Goal: Transaction & Acquisition: Book appointment/travel/reservation

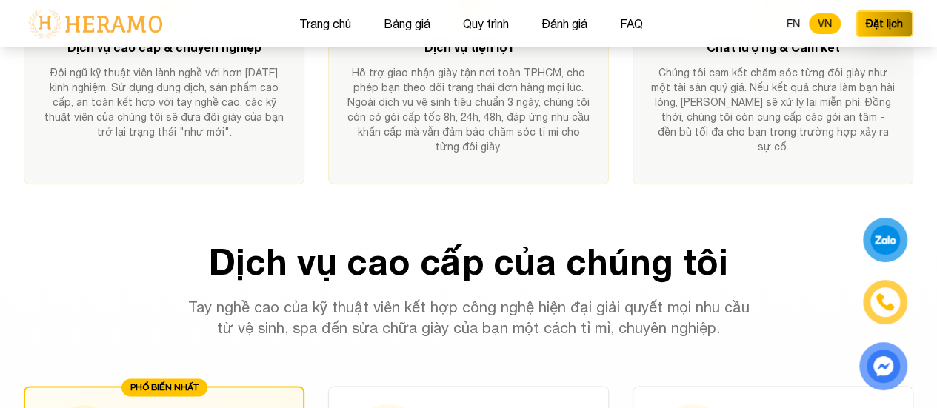
scroll to position [608, 0]
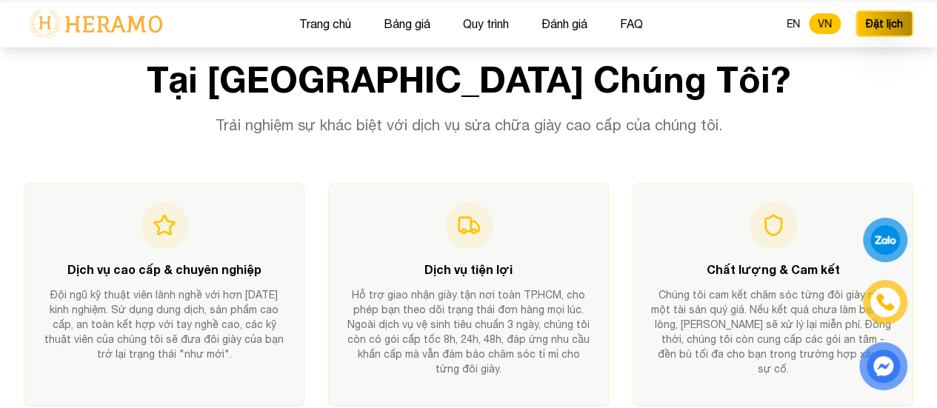
click at [591, 124] on p "Trải nghiệm sự khác biệt với dịch vụ sửa chữa giày cao cấp của chúng tôi." at bounding box center [468, 125] width 569 height 21
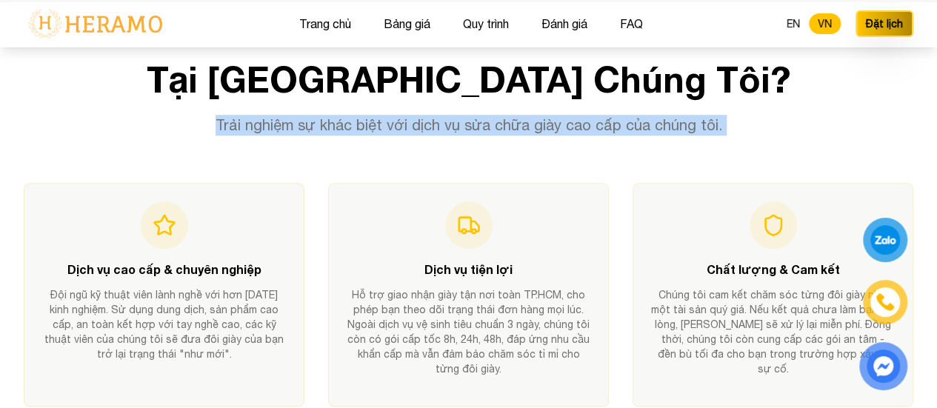
click at [591, 124] on p "Trải nghiệm sự khác biệt với dịch vụ sửa chữa giày cao cấp của chúng tôi." at bounding box center [468, 125] width 569 height 21
click at [683, 113] on div "Tại [GEOGRAPHIC_DATA] Chúng Tôi? Trải nghiệm sự khác biệt với dịch vụ sửa chữa …" at bounding box center [469, 98] width 890 height 74
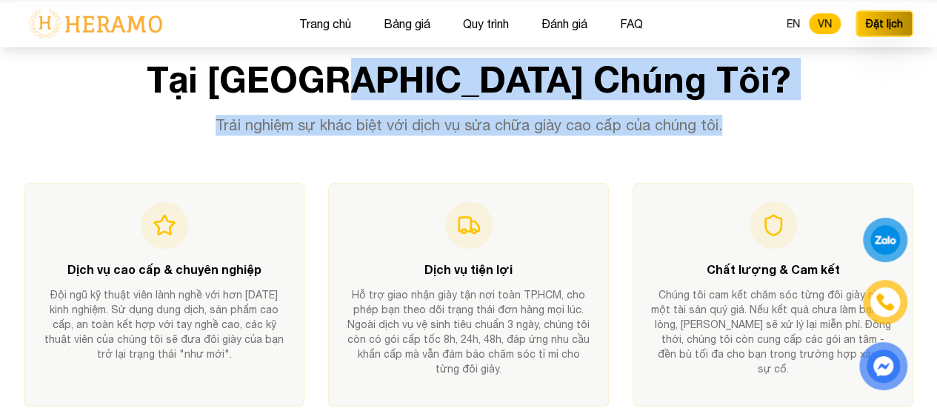
drag, startPoint x: 718, startPoint y: 119, endPoint x: 418, endPoint y: 90, distance: 302.1
click at [423, 90] on div "Tại [GEOGRAPHIC_DATA] Chúng Tôi? Trải nghiệm sự khác biệt với dịch vụ sửa chữa …" at bounding box center [469, 98] width 890 height 74
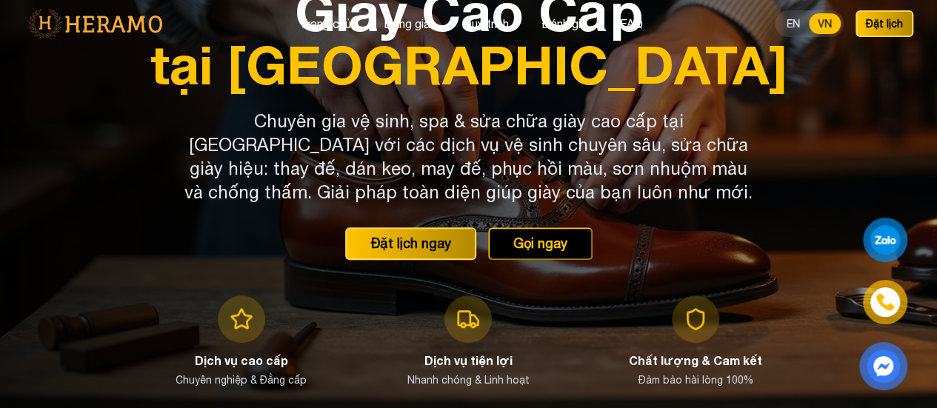
scroll to position [0, 0]
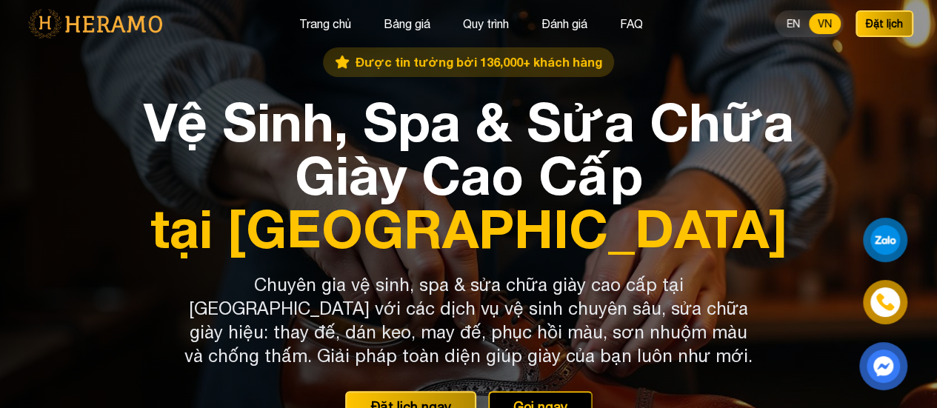
click at [487, 201] on span "tại [GEOGRAPHIC_DATA]" at bounding box center [469, 227] width 664 height 53
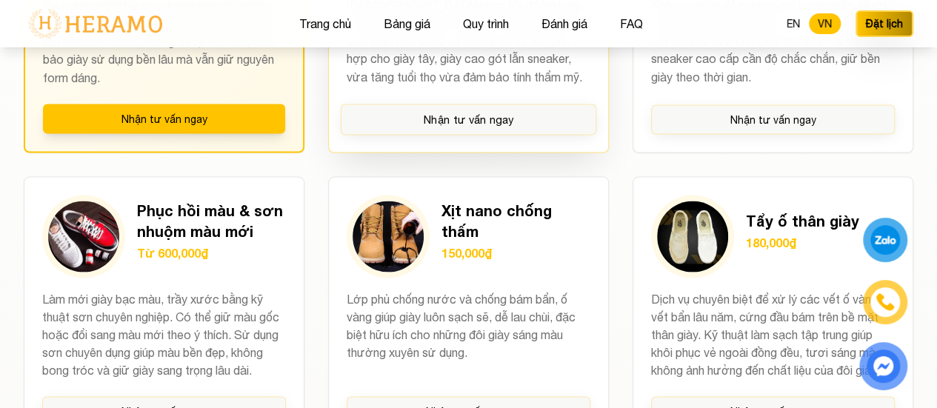
scroll to position [1185, 0]
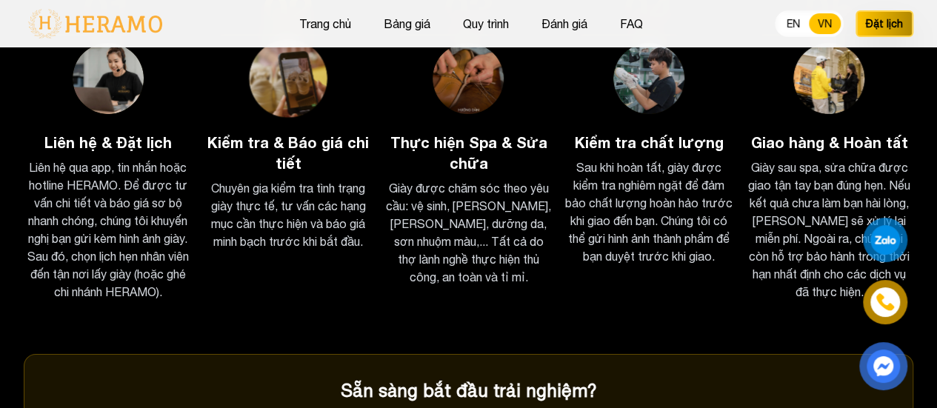
scroll to position [2296, 0]
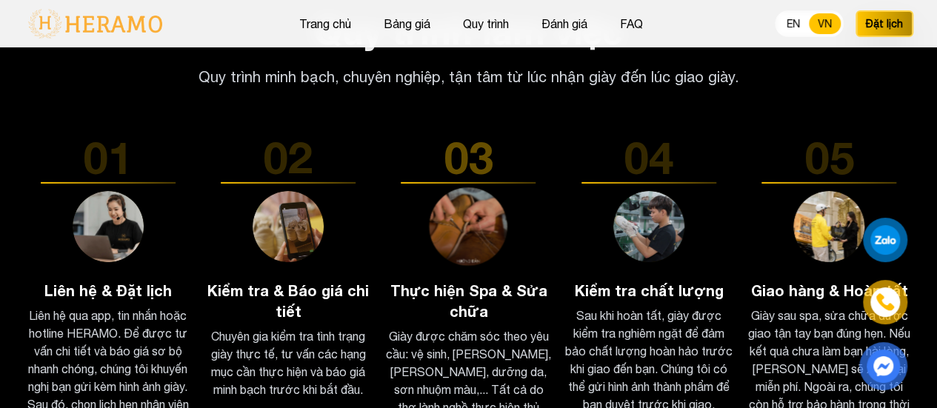
click at [480, 179] on div "03" at bounding box center [468, 157] width 168 height 44
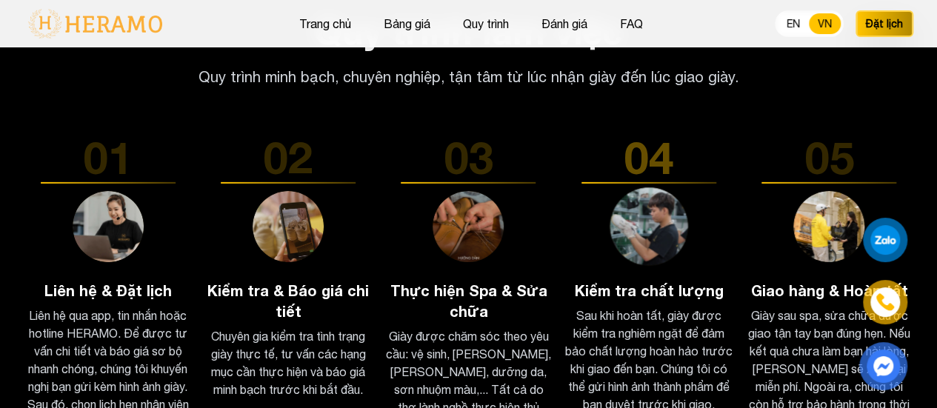
click at [692, 198] on div "04 Kiểm tra chất lượng Sau khi hoàn tất, giày được kiểm tra nghiêm ngặt để đảm …" at bounding box center [648, 274] width 168 height 278
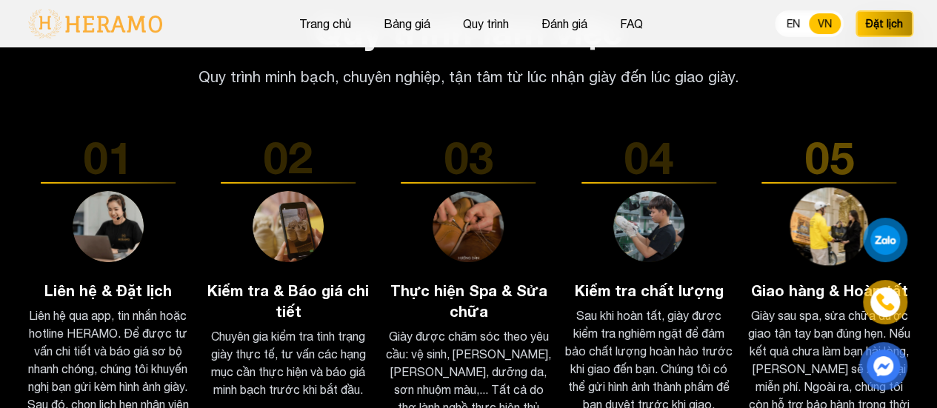
click at [856, 216] on img at bounding box center [829, 226] width 79 height 79
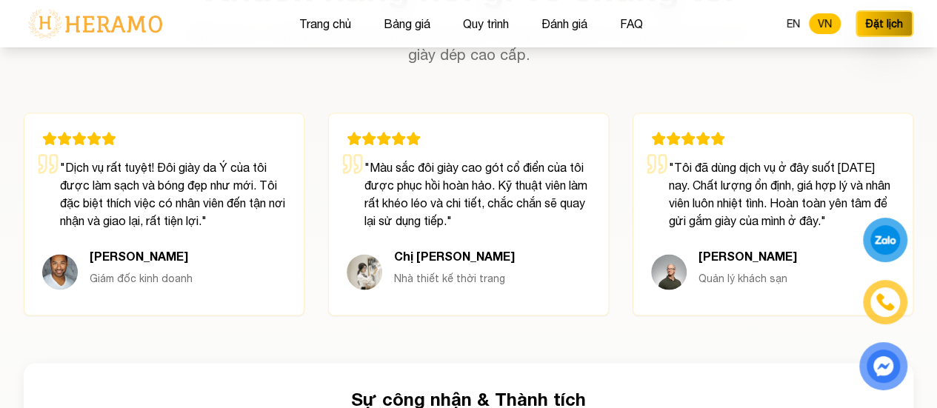
scroll to position [4370, 0]
